Goal: Find specific page/section: Find specific page/section

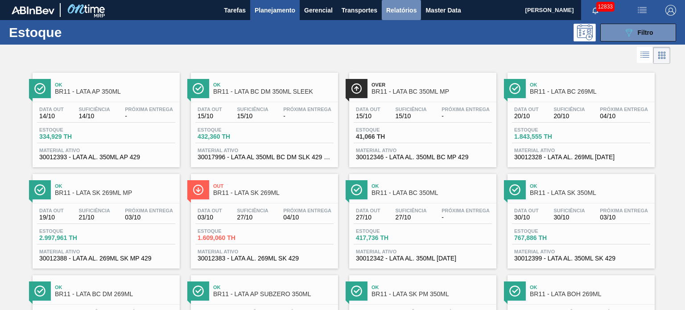
click at [397, 12] on span "Relatórios" at bounding box center [401, 10] width 30 height 11
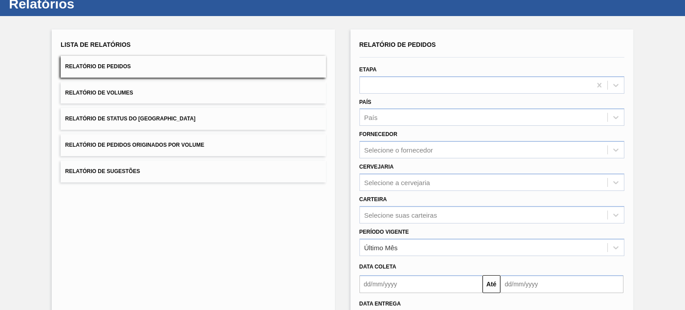
scroll to position [45, 0]
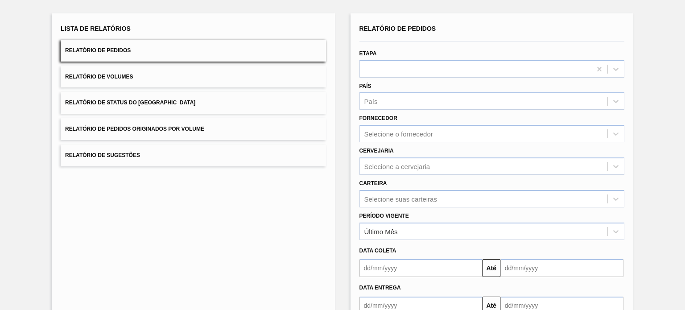
click at [420, 172] on div "Relatório de Pedidos Etapa País País Fornecedor Selecione o fornecedor Cervejar…" at bounding box center [492, 168] width 265 height 292
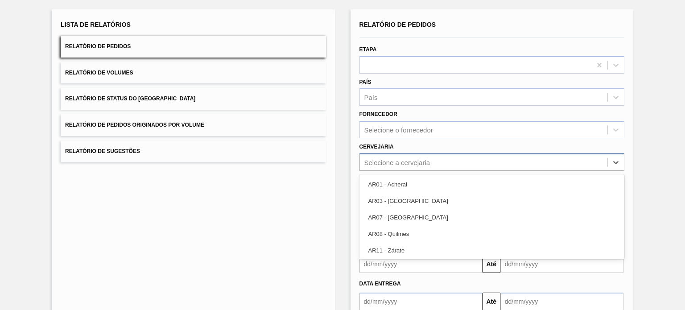
scroll to position [49, 0]
type input "02"
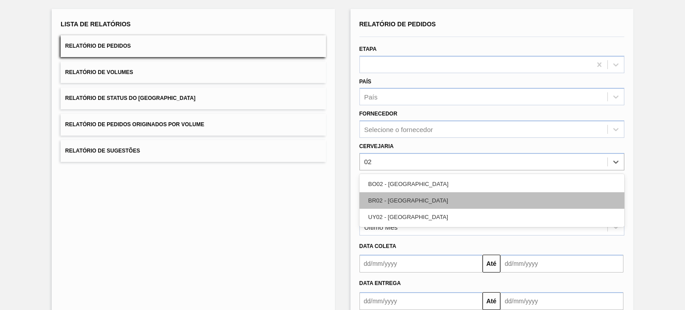
click at [427, 198] on div "BR02 - [GEOGRAPHIC_DATA]" at bounding box center [492, 200] width 265 height 17
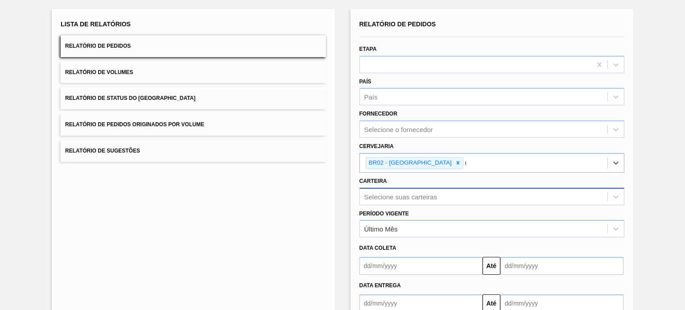
type input "04"
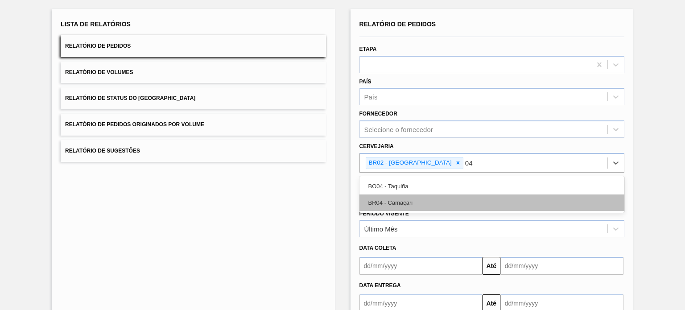
click at [426, 198] on div "BR04 - Camaçari" at bounding box center [492, 203] width 265 height 17
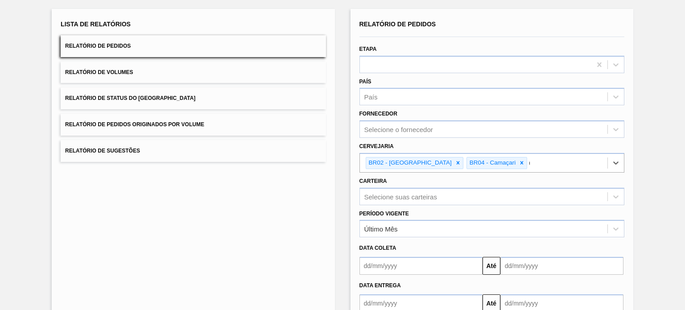
type input "03"
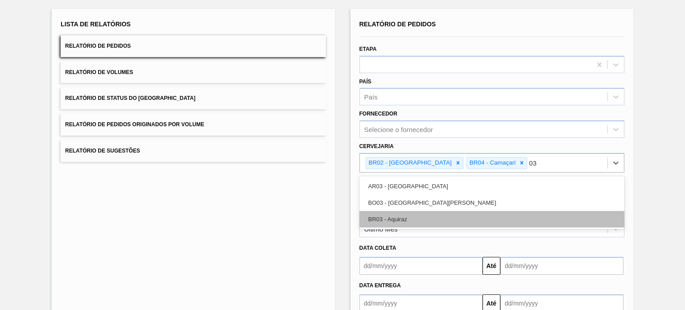
click at [428, 215] on div "BR03 - Aquiraz" at bounding box center [492, 219] width 265 height 17
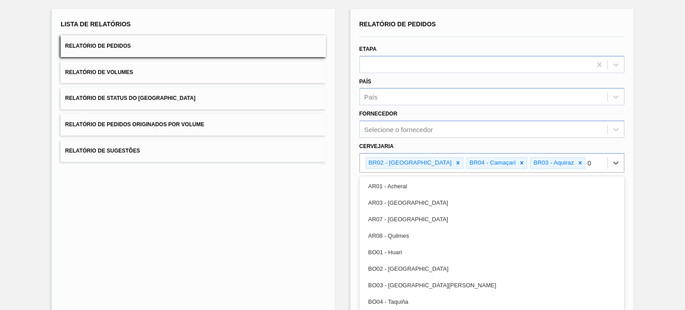
type input "08"
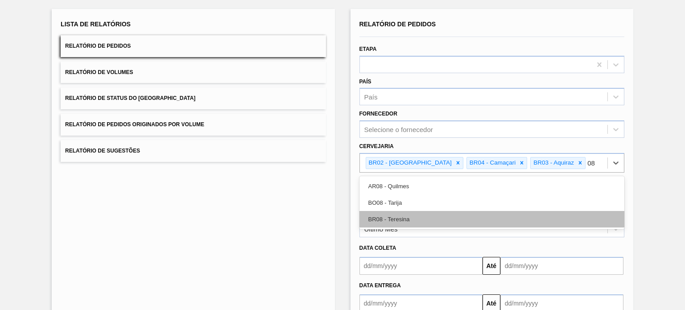
click at [443, 216] on div "BR08 - Teresina" at bounding box center [492, 219] width 265 height 17
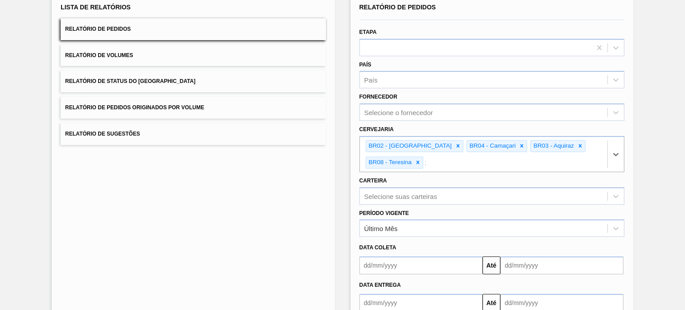
type input "11"
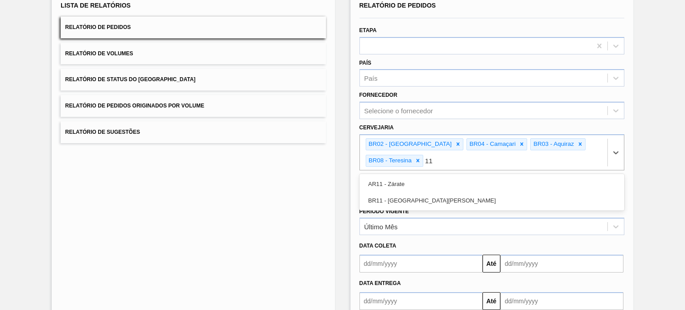
scroll to position [68, 0]
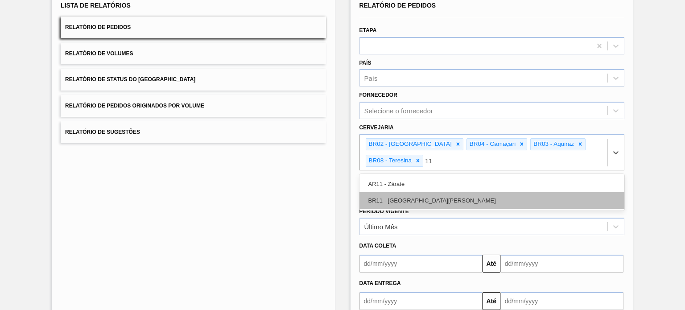
click at [423, 192] on div "BR11 - [GEOGRAPHIC_DATA][PERSON_NAME]" at bounding box center [492, 200] width 265 height 17
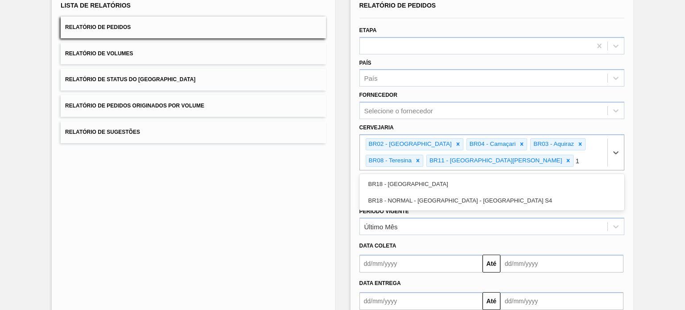
type input "18"
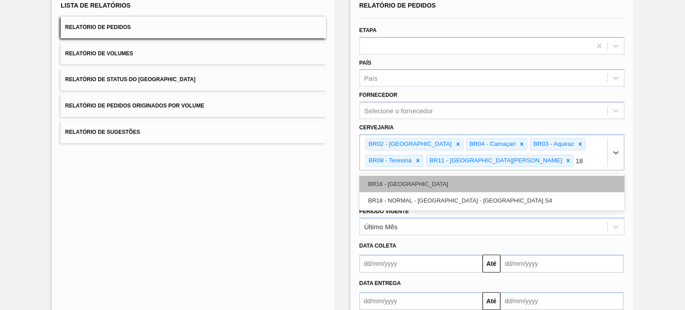
click at [424, 184] on div "BR18 - [GEOGRAPHIC_DATA]" at bounding box center [492, 184] width 265 height 17
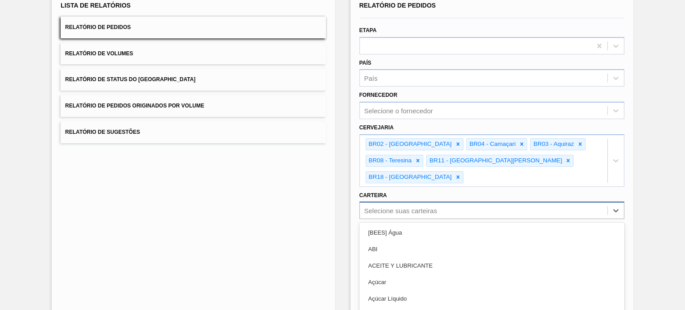
scroll to position [100, 0]
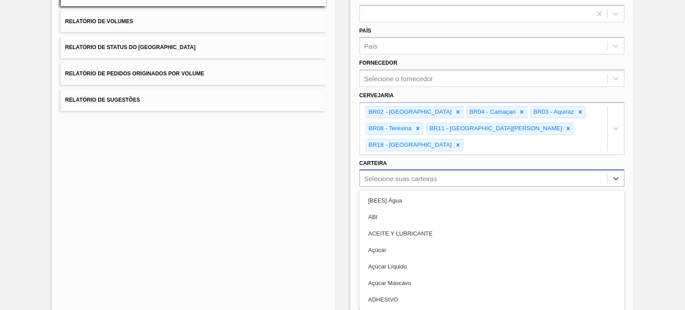
click at [432, 187] on div "option ABI focused, 2 of 101. 101 results available. Use Up and Down to choose …" at bounding box center [492, 178] width 265 height 17
type input "lata"
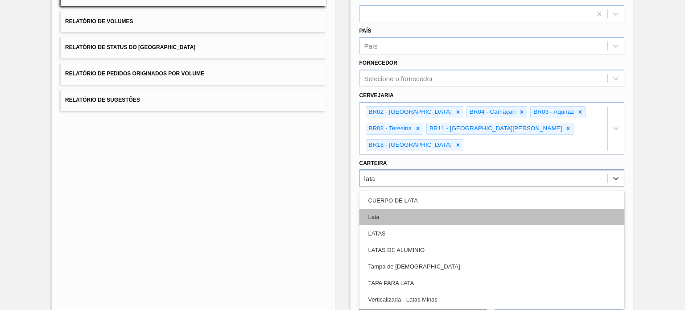
click at [432, 209] on div "Lata" at bounding box center [492, 217] width 265 height 17
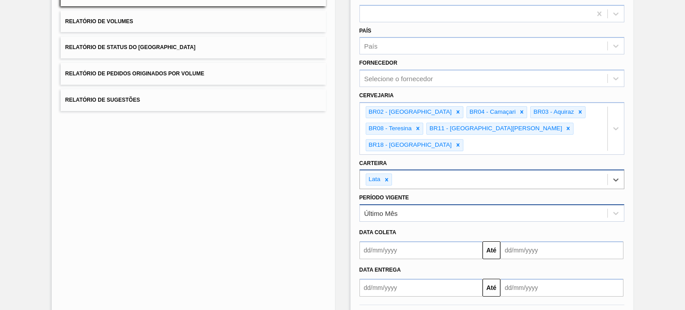
scroll to position [121, 0]
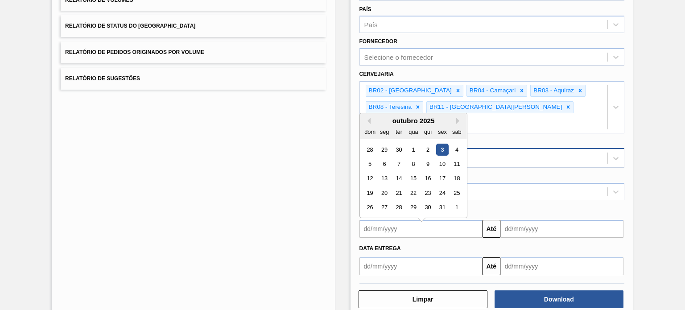
click at [393, 220] on input "text" at bounding box center [421, 229] width 123 height 18
click at [369, 113] on button "Previous Month" at bounding box center [368, 116] width 6 height 6
click at [385, 183] on div "22" at bounding box center [384, 189] width 12 height 12
type input "[DATE]"
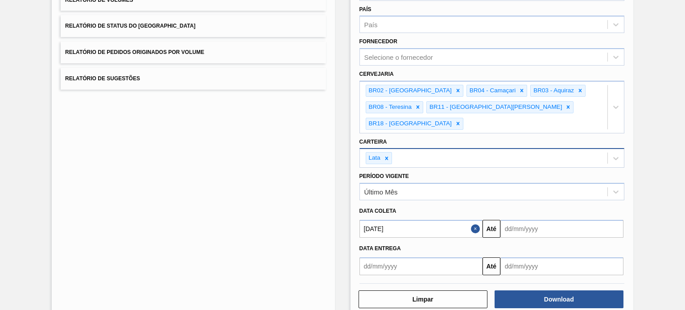
click at [519, 220] on input "text" at bounding box center [562, 229] width 123 height 18
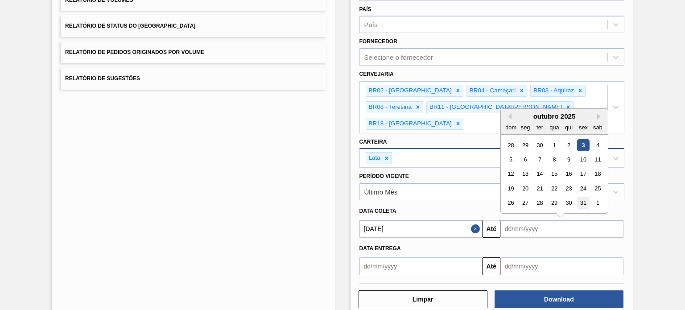
click at [581, 197] on div "31" at bounding box center [583, 203] width 12 height 12
type input "[DATE]"
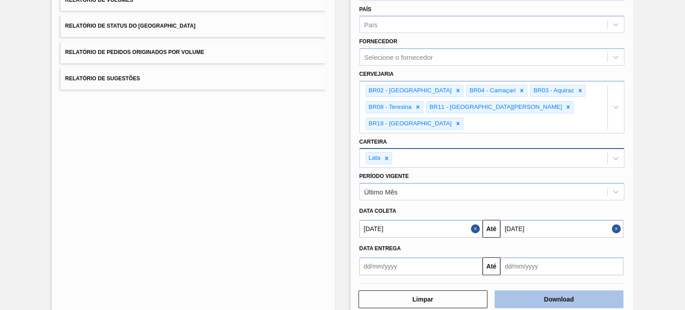
click at [550, 290] on button "Download" at bounding box center [559, 299] width 129 height 18
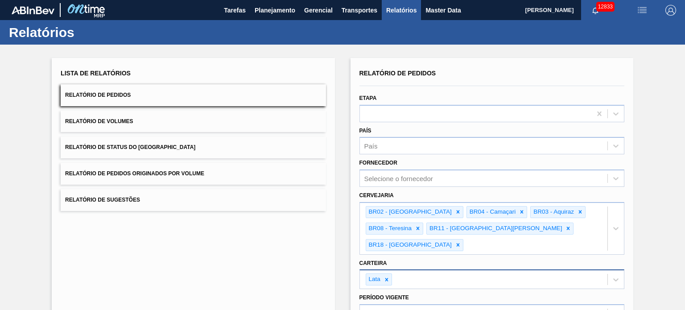
click at [187, 123] on button "Relatório de Volumes" at bounding box center [193, 122] width 265 height 22
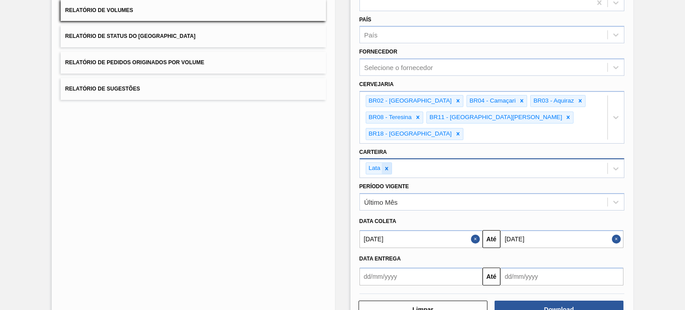
scroll to position [121, 0]
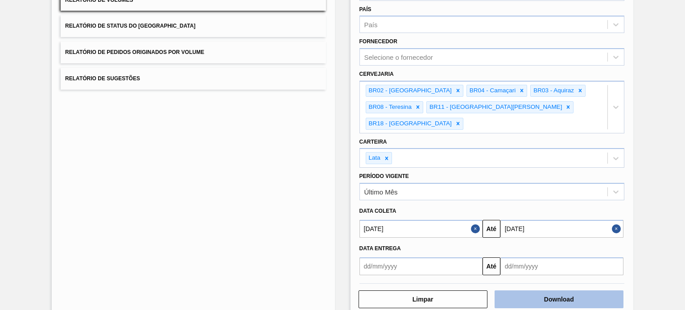
click at [539, 290] on button "Download" at bounding box center [559, 299] width 129 height 18
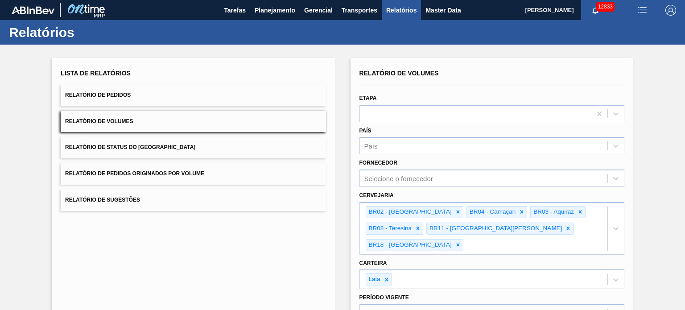
click at [158, 201] on button "Relatório de Sugestões" at bounding box center [193, 200] width 265 height 22
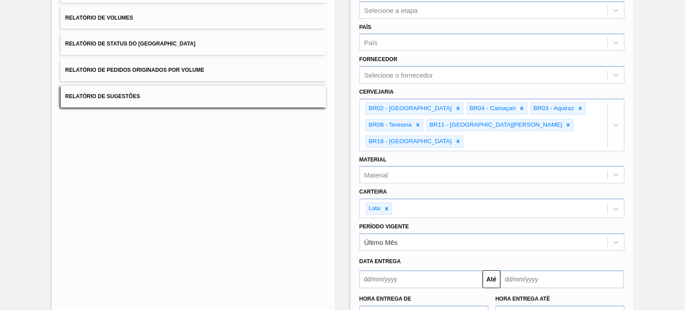
scroll to position [152, 0]
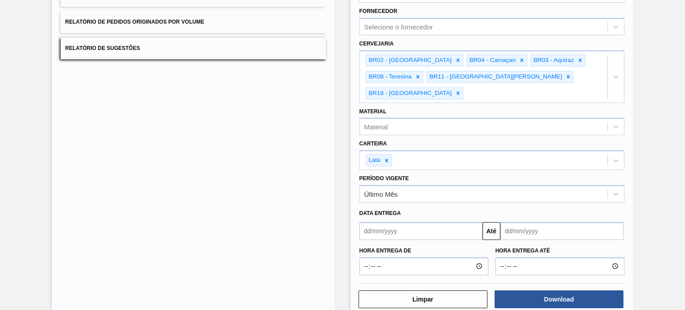
click at [382, 222] on input "text" at bounding box center [421, 231] width 123 height 18
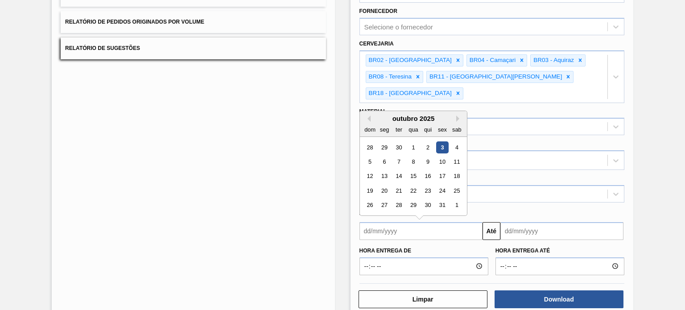
click at [523, 222] on input "text" at bounding box center [562, 231] width 123 height 18
click at [389, 222] on input "text" at bounding box center [421, 231] width 123 height 18
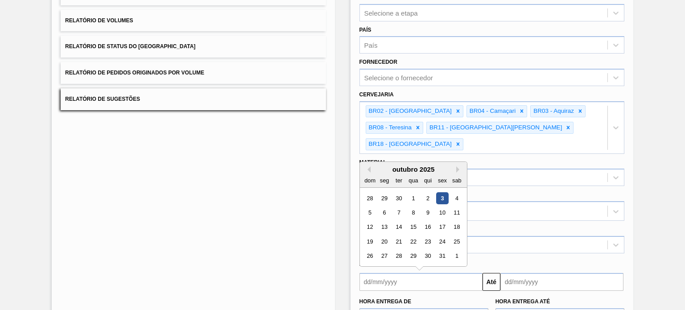
scroll to position [0, 0]
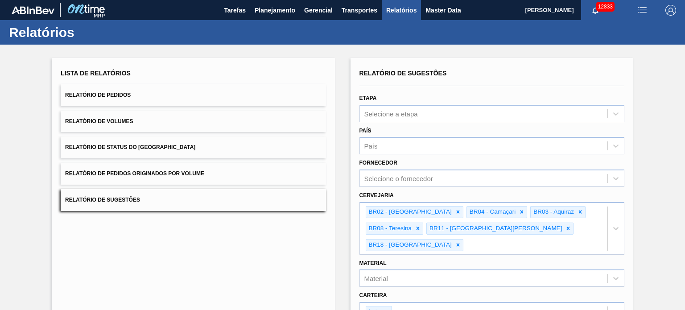
click at [242, 246] on div "Lista de Relatórios Relatório de Pedidos Relatório de Volumes Relatório de Stat…" at bounding box center [193, 264] width 283 height 412
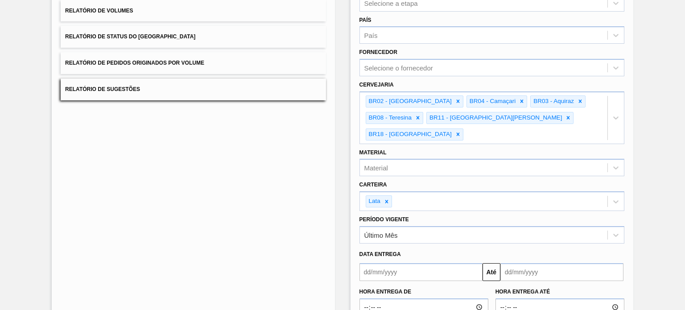
scroll to position [152, 0]
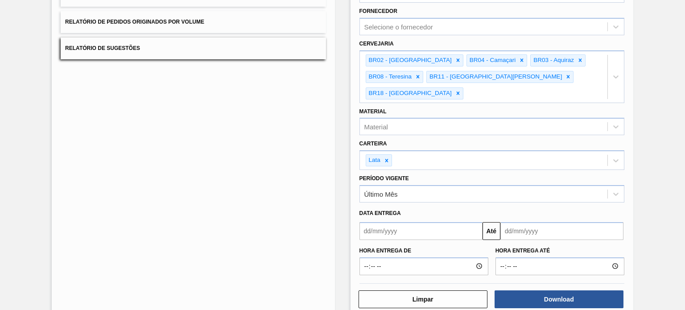
click at [434, 222] on input "text" at bounding box center [421, 231] width 123 height 18
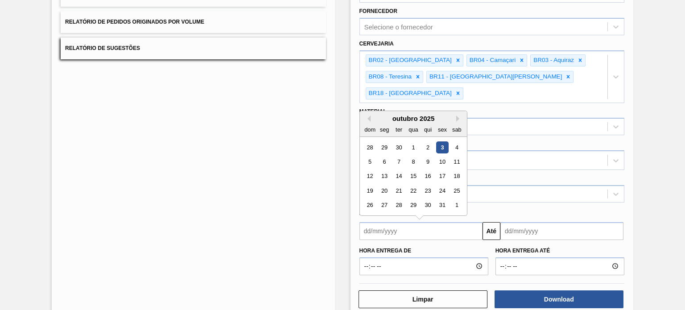
click at [444, 141] on div "3" at bounding box center [442, 147] width 12 height 12
type input "[DATE]"
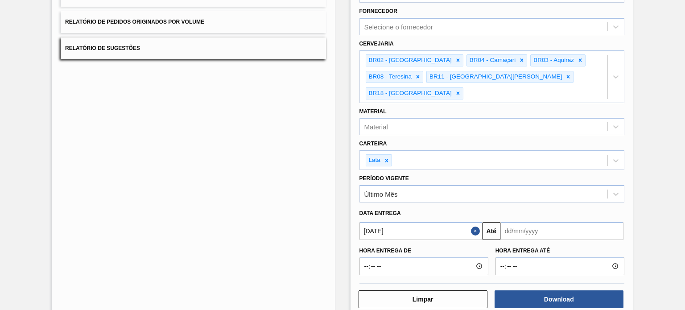
click at [539, 222] on input "text" at bounding box center [562, 231] width 123 height 18
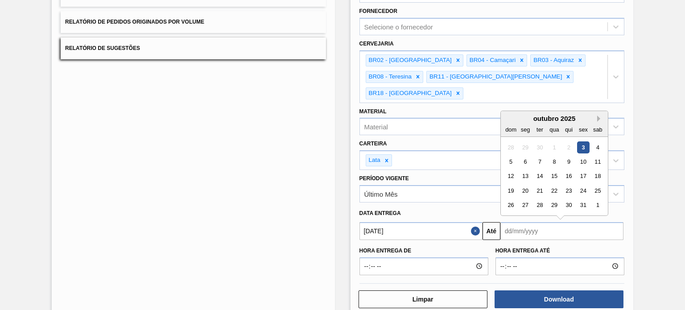
click at [598, 115] on div "outubro 2025" at bounding box center [554, 119] width 107 height 8
click at [596, 115] on div "outubro 2025" at bounding box center [554, 119] width 107 height 8
click at [598, 116] on button "Next Month" at bounding box center [601, 119] width 6 height 6
click at [526, 156] on div "3" at bounding box center [525, 162] width 12 height 12
type input "[DATE]"
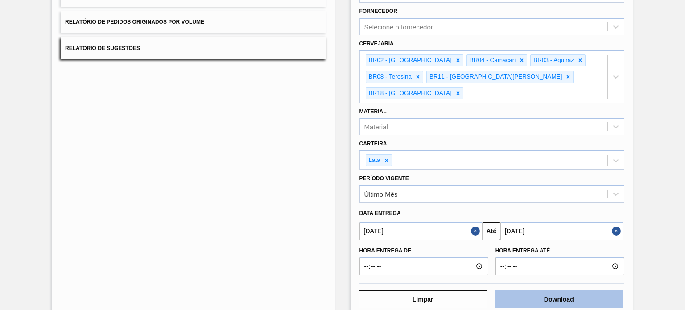
click at [538, 290] on button "Download" at bounding box center [559, 299] width 129 height 18
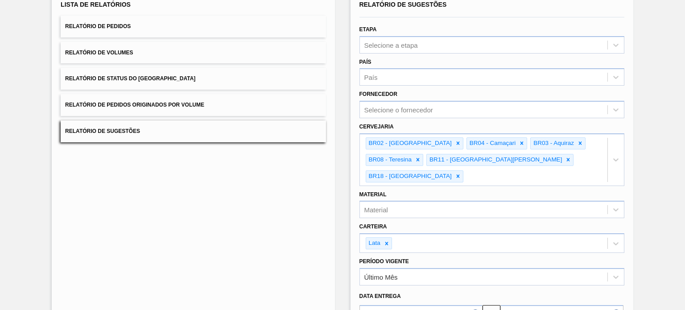
scroll to position [0, 0]
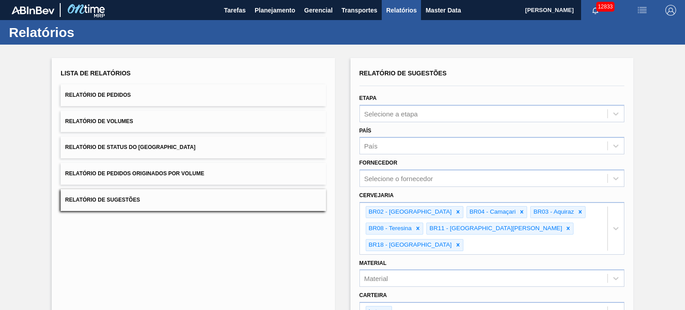
click at [175, 94] on button "Relatório de Pedidos" at bounding box center [193, 95] width 265 height 22
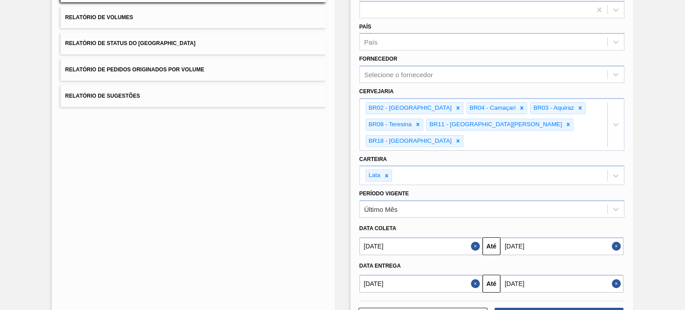
scroll to position [121, 0]
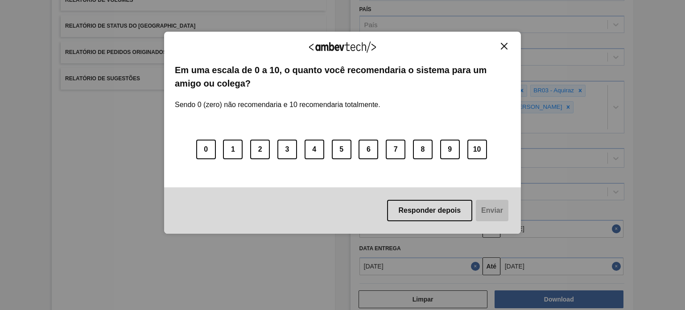
click at [502, 50] on div "Agradecemos seu feedback!" at bounding box center [343, 52] width 336 height 21
click at [502, 49] on img "Close" at bounding box center [504, 46] width 7 height 7
click at [502, 44] on img "Close" at bounding box center [504, 46] width 7 height 7
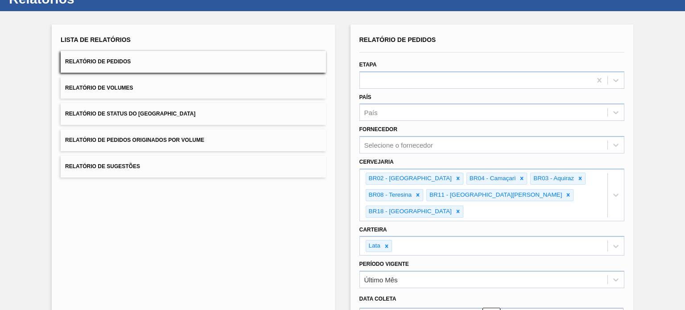
scroll to position [0, 0]
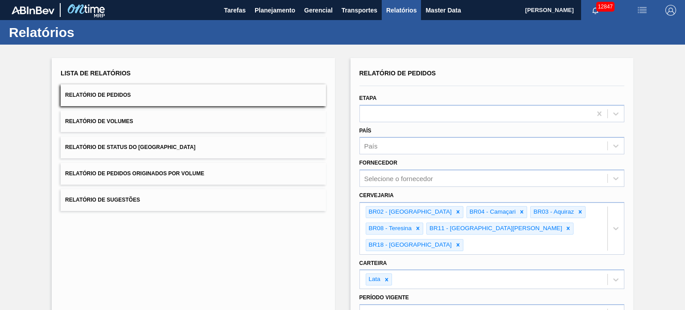
click at [648, 9] on span "button" at bounding box center [642, 10] width 21 height 11
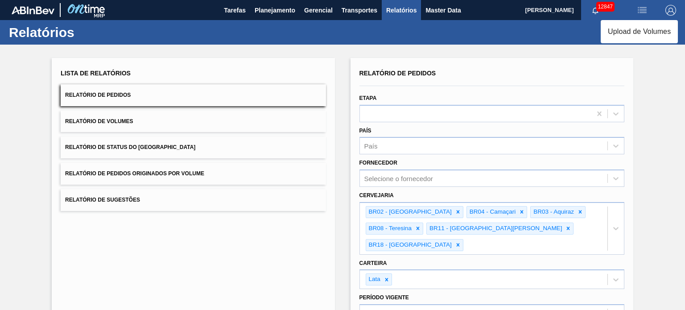
click at [440, 7] on div at bounding box center [342, 155] width 685 height 310
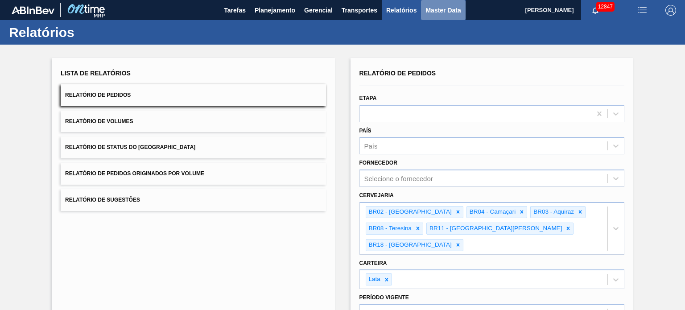
click at [440, 7] on span "Master Data" at bounding box center [443, 10] width 35 height 11
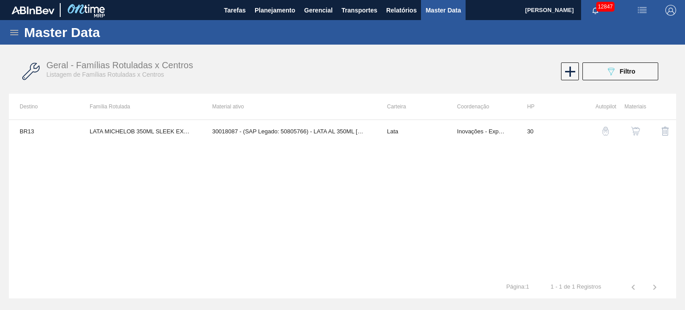
click at [8, 35] on div "Master Data" at bounding box center [342, 32] width 685 height 25
click at [14, 30] on icon at bounding box center [14, 32] width 11 height 11
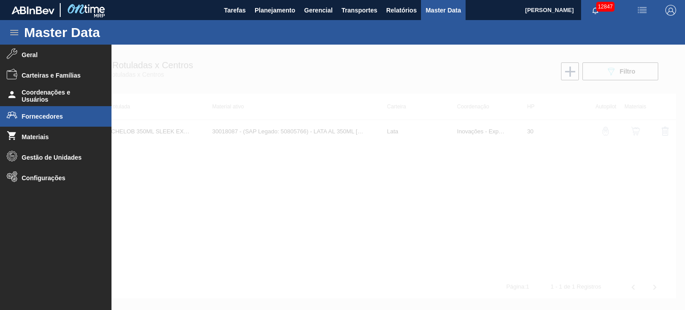
click at [36, 111] on li "Fornecedores" at bounding box center [56, 116] width 112 height 21
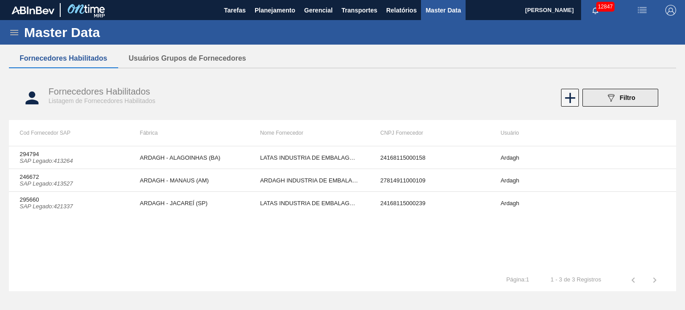
click at [612, 96] on icon at bounding box center [611, 98] width 7 height 8
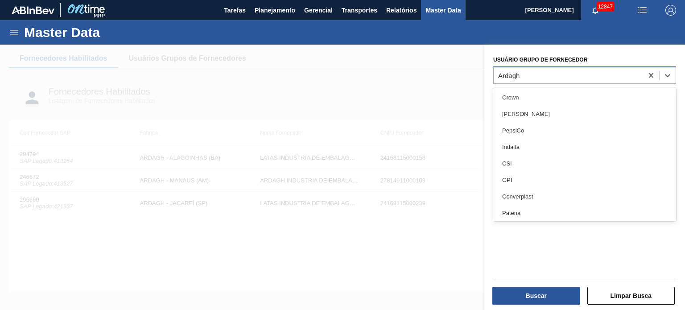
click at [560, 73] on div "Ardagh" at bounding box center [568, 75] width 149 height 13
click at [653, 75] on icon at bounding box center [651, 75] width 9 height 9
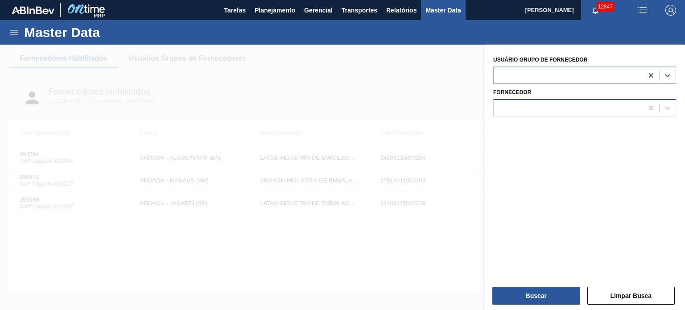
click at [581, 103] on div at bounding box center [568, 107] width 149 height 13
paste input "394999"
type input "394999"
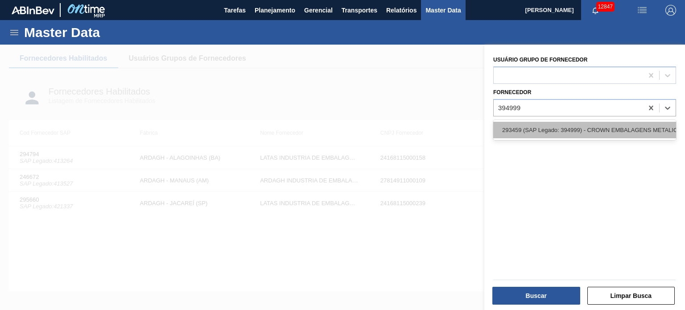
click at [533, 129] on div "293459 (SAP Legado: 394999) - CROWN EMBALAGENS METALICAS DA" at bounding box center [585, 130] width 183 height 17
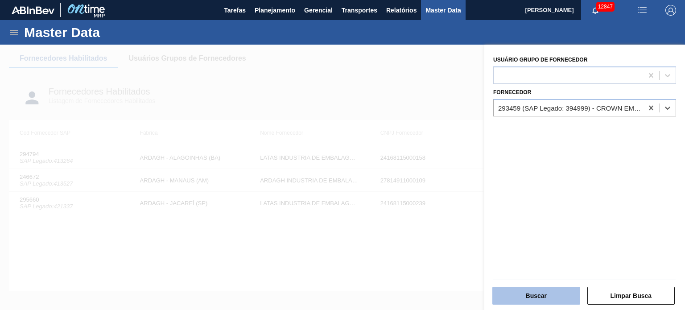
click at [547, 298] on button "Buscar" at bounding box center [537, 296] width 88 height 18
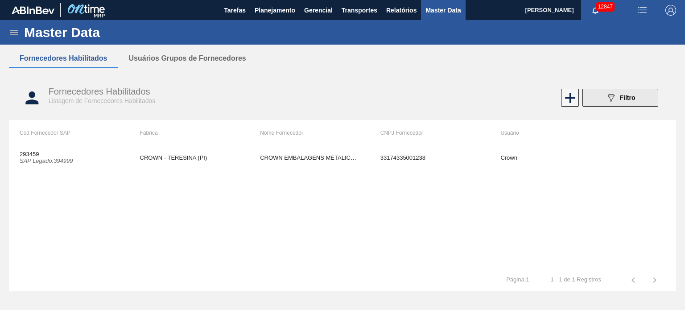
click at [628, 95] on span "Filtro" at bounding box center [628, 97] width 16 height 7
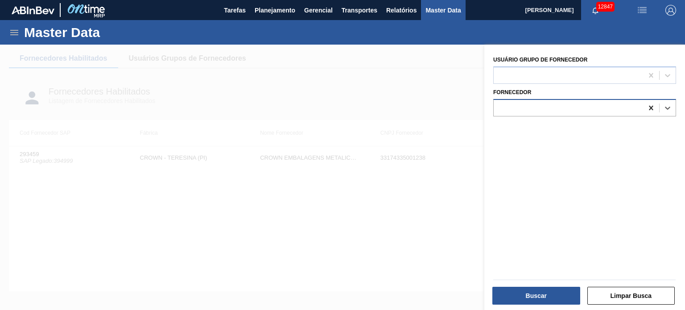
click at [651, 105] on icon at bounding box center [651, 108] width 9 height 9
paste input "395000"
type input "395000"
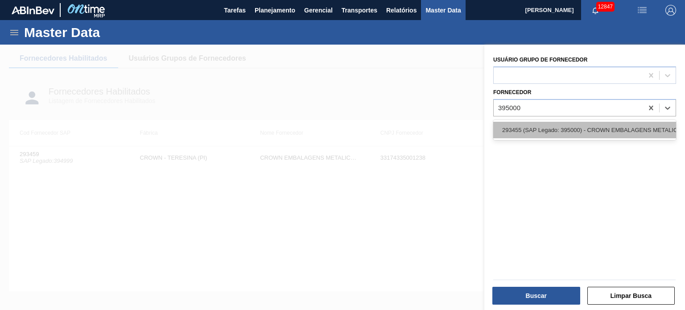
click at [586, 129] on div "293455 (SAP Legado: 395000) - CROWN EMBALAGENS METALICAS DA" at bounding box center [585, 130] width 183 height 17
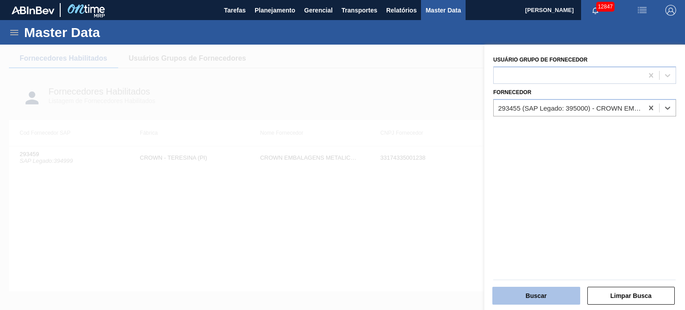
click at [542, 298] on button "Buscar" at bounding box center [537, 296] width 88 height 18
